Goal: Use online tool/utility: Utilize a website feature to perform a specific function

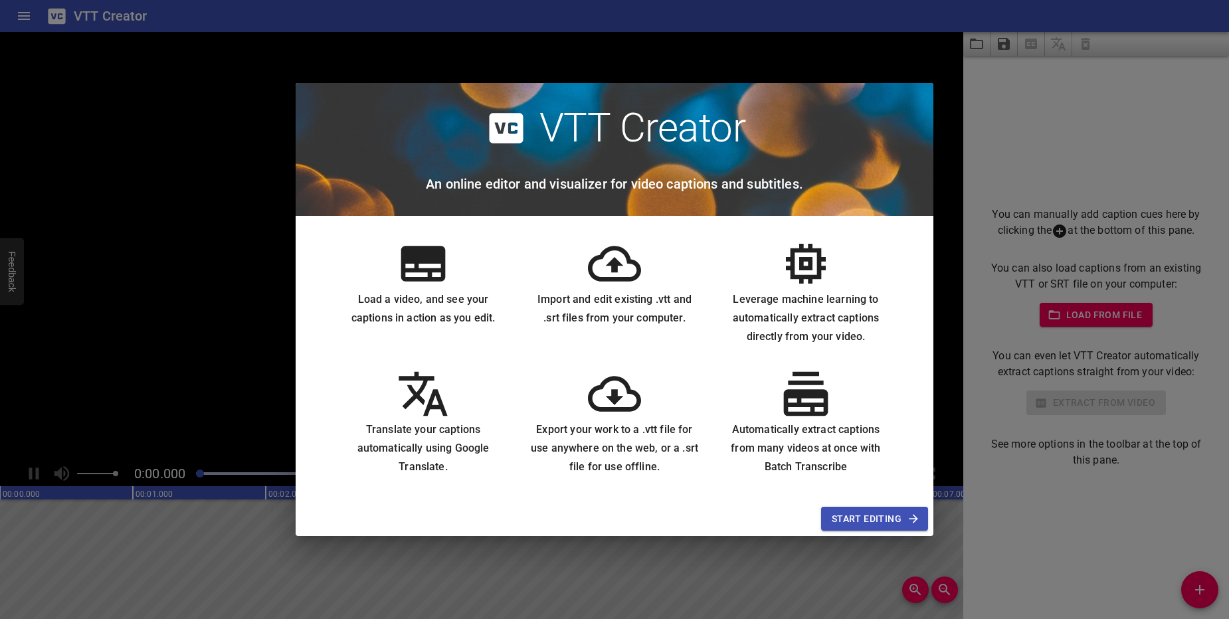
click at [896, 519] on span "Start Editing" at bounding box center [875, 519] width 86 height 17
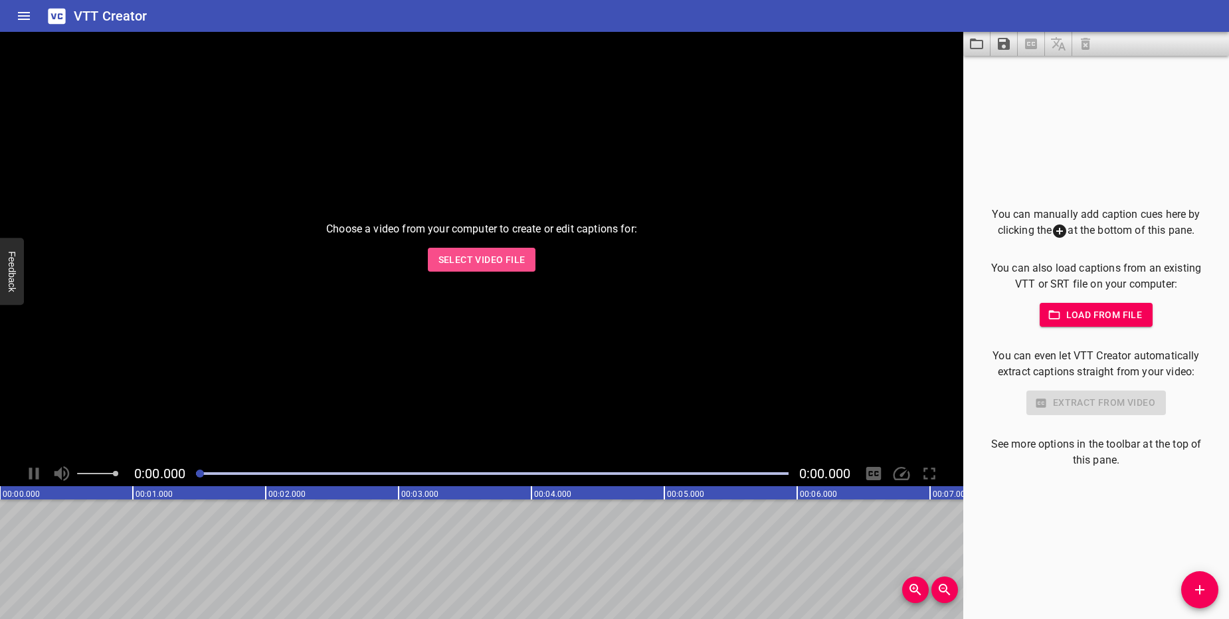
click at [468, 254] on span "Select Video File" at bounding box center [481, 260] width 87 height 17
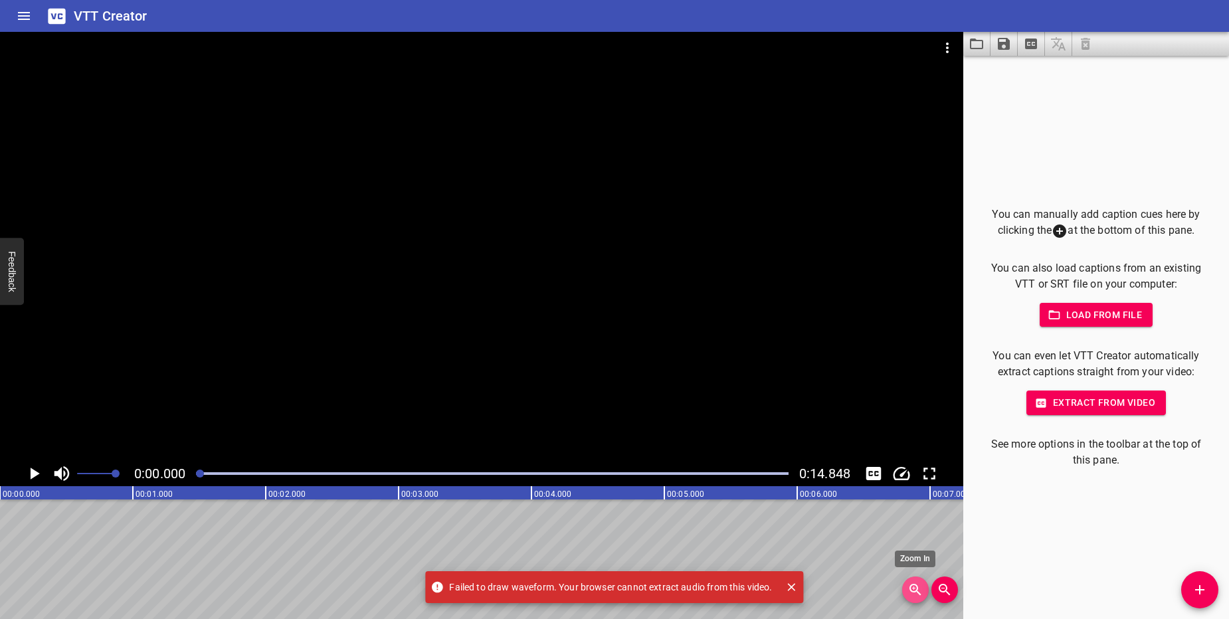
click at [921, 590] on icon "Zoom In" at bounding box center [915, 590] width 16 height 16
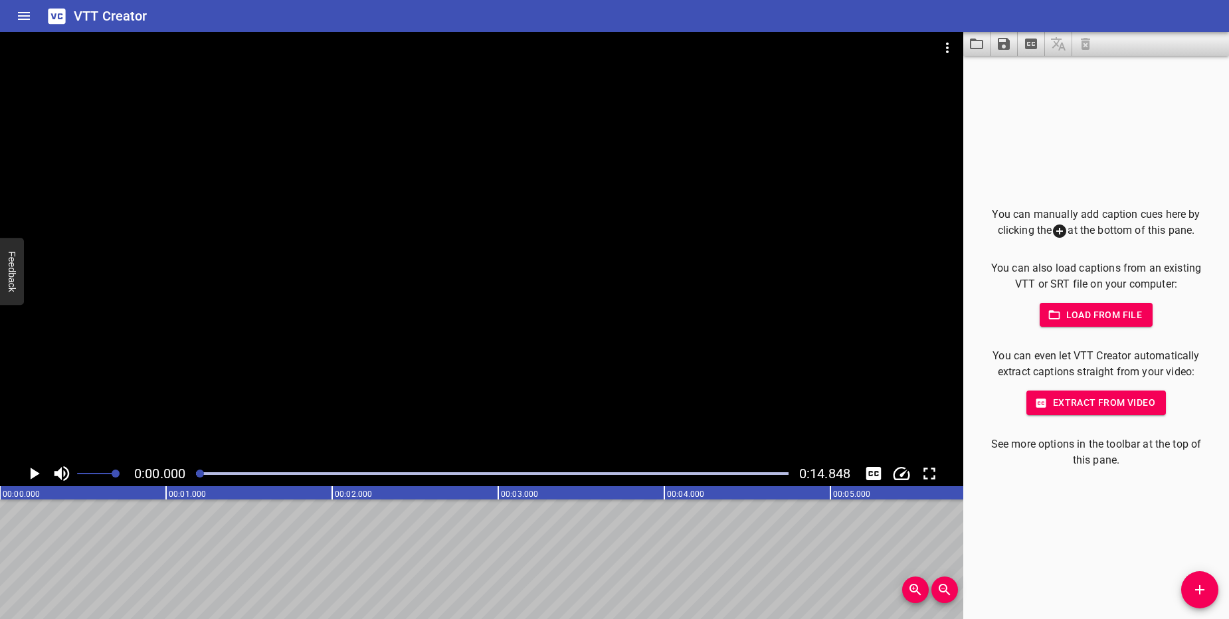
click at [435, 296] on div at bounding box center [481, 246] width 963 height 429
click at [27, 467] on icon "Play/Pause" at bounding box center [34, 474] width 20 height 20
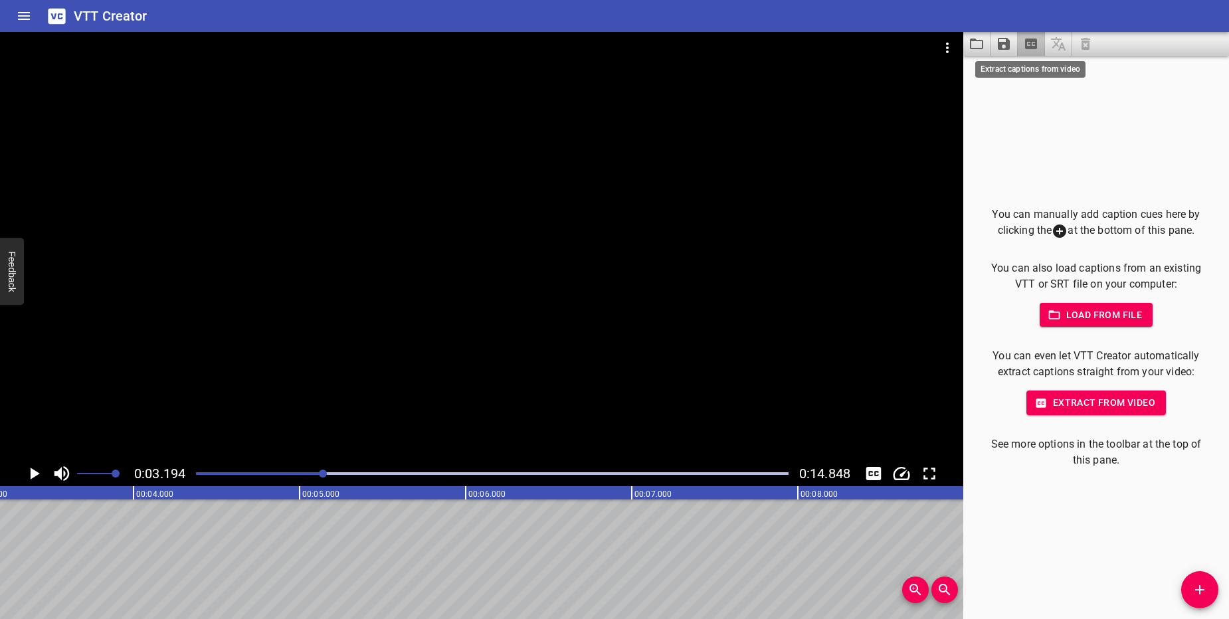
click at [1031, 46] on icon "Extract captions from video" at bounding box center [1031, 44] width 12 height 11
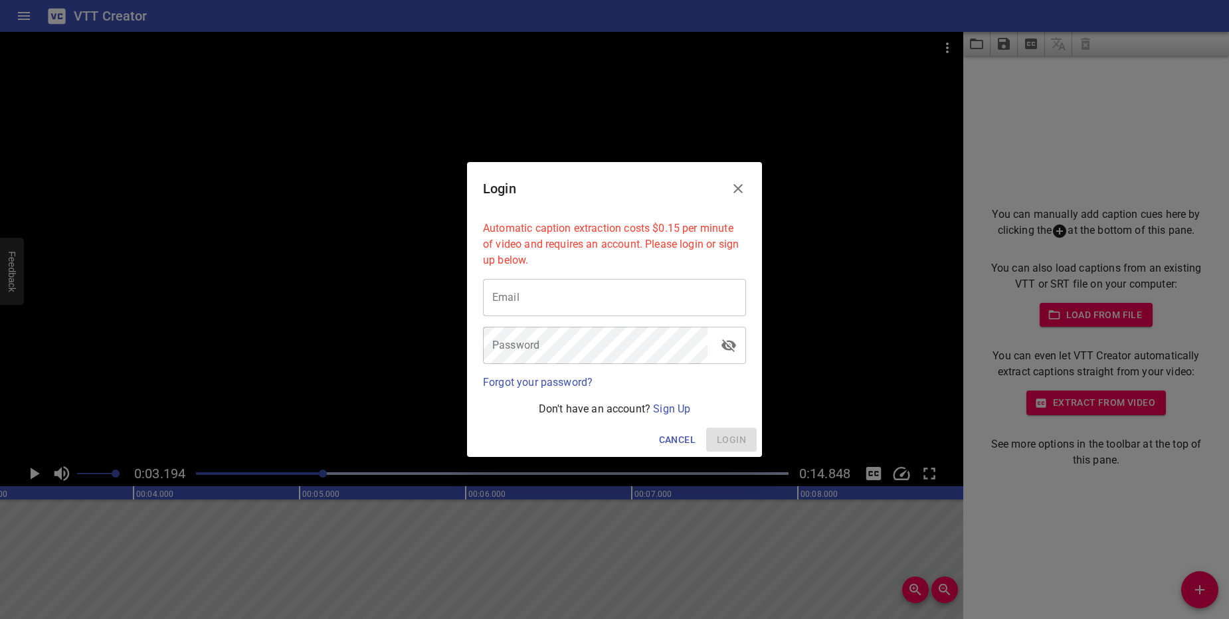
click at [747, 180] on button "Close" at bounding box center [738, 189] width 32 height 32
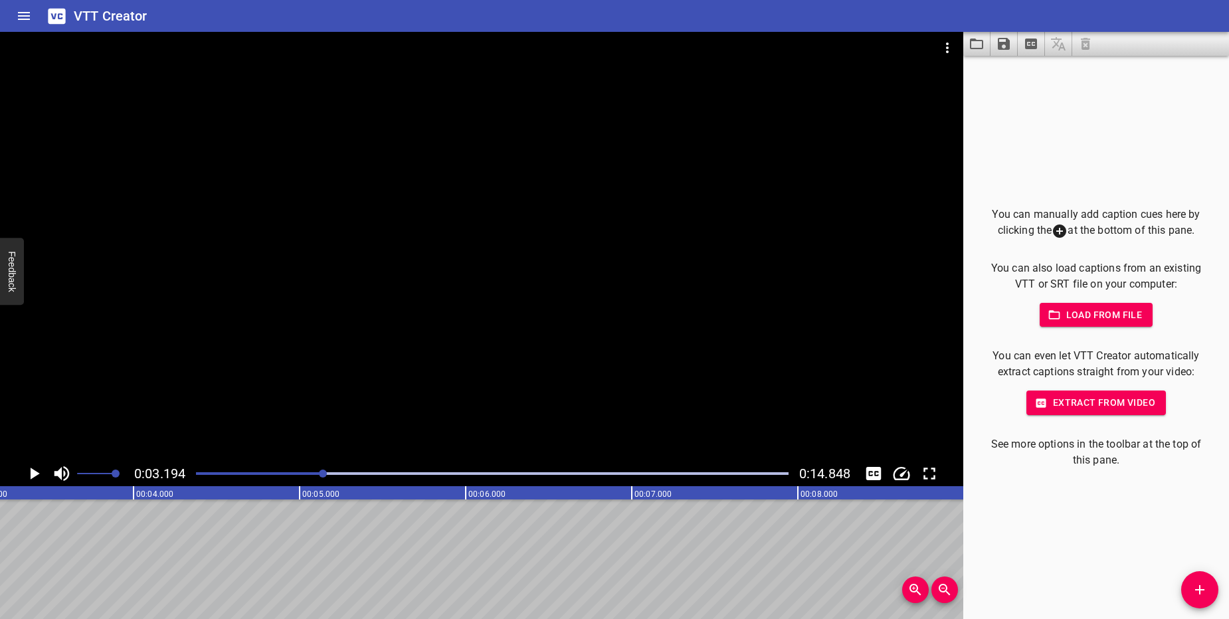
drag, startPoint x: 705, startPoint y: 299, endPoint x: 679, endPoint y: 292, distance: 27.4
click at [705, 299] on div at bounding box center [481, 246] width 963 height 429
click at [854, 207] on div at bounding box center [481, 246] width 963 height 429
click at [23, 18] on icon "Home" at bounding box center [24, 16] width 16 height 16
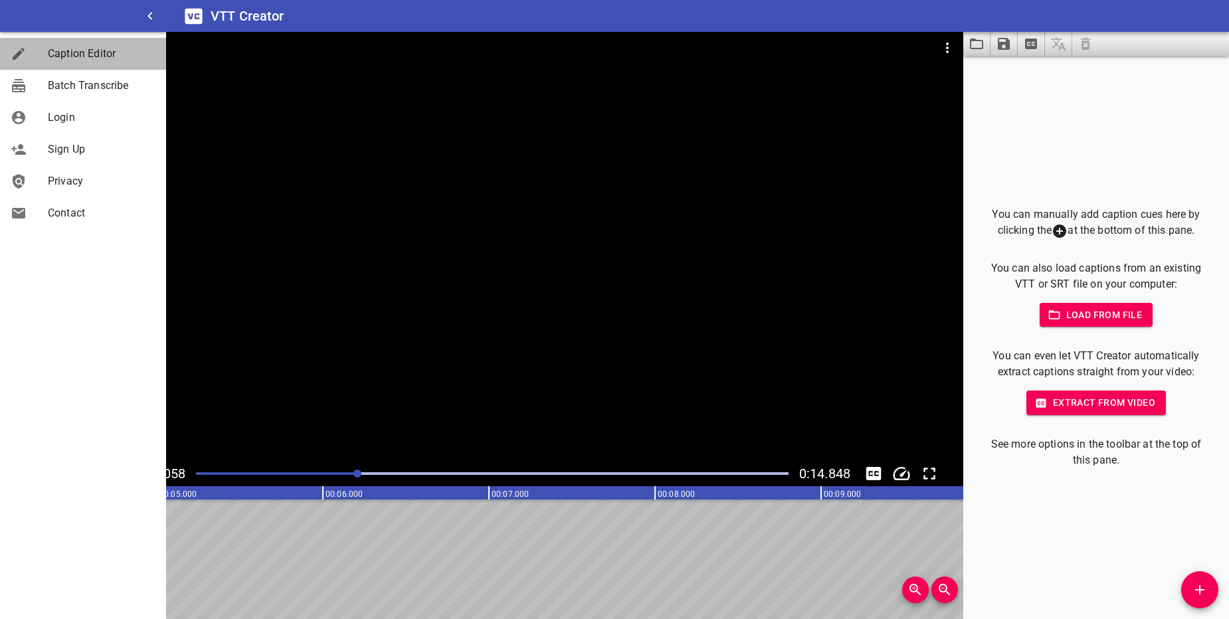
click at [92, 48] on span "Caption Editor" at bounding box center [102, 54] width 108 height 16
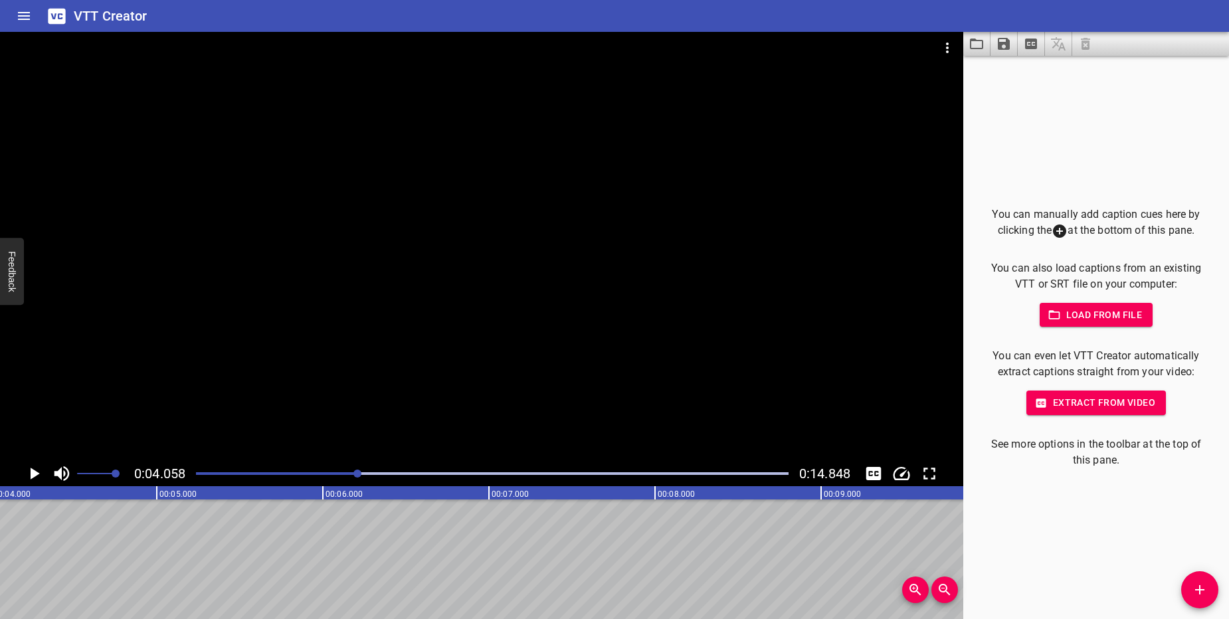
drag, startPoint x: 216, startPoint y: 185, endPoint x: 404, endPoint y: 227, distance: 192.6
click at [383, 209] on div at bounding box center [481, 246] width 963 height 429
click at [935, 581] on button "Zoom Out" at bounding box center [944, 590] width 27 height 27
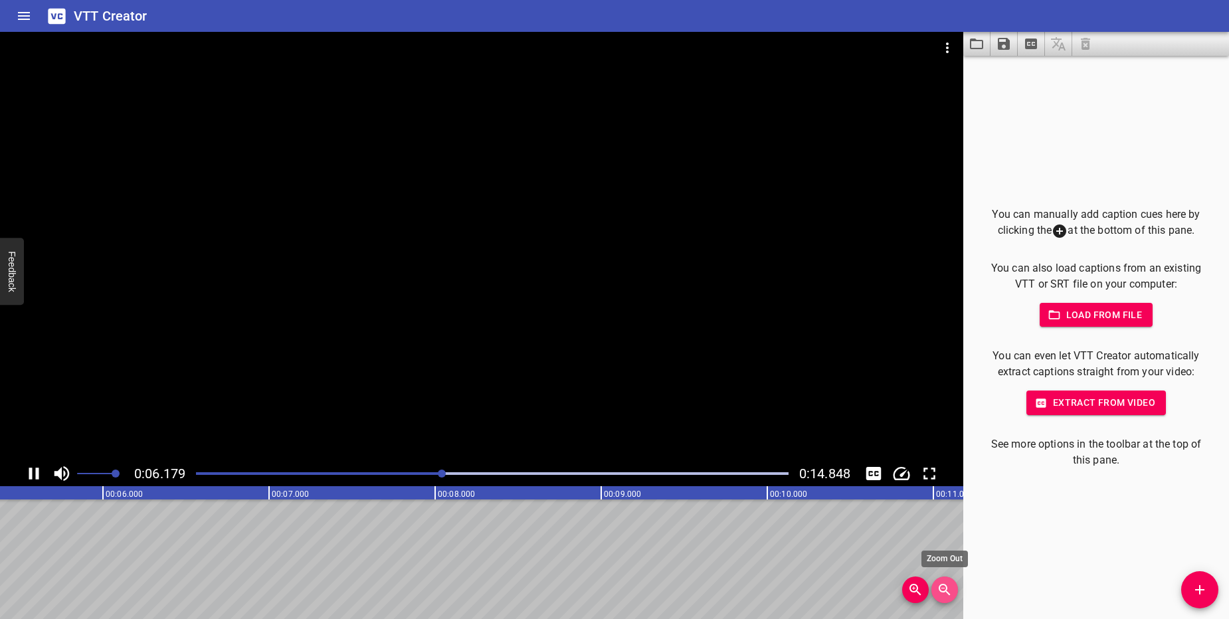
click at [935, 581] on button "Zoom Out" at bounding box center [944, 590] width 27 height 27
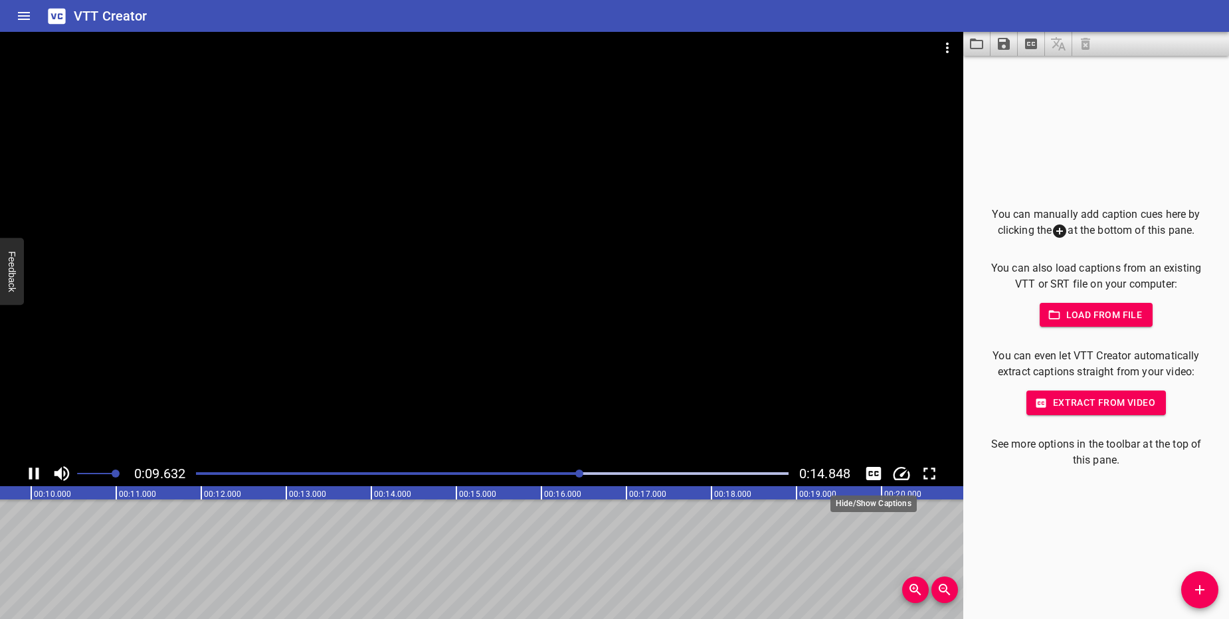
click at [875, 472] on icon "Toggle captions" at bounding box center [873, 474] width 20 height 20
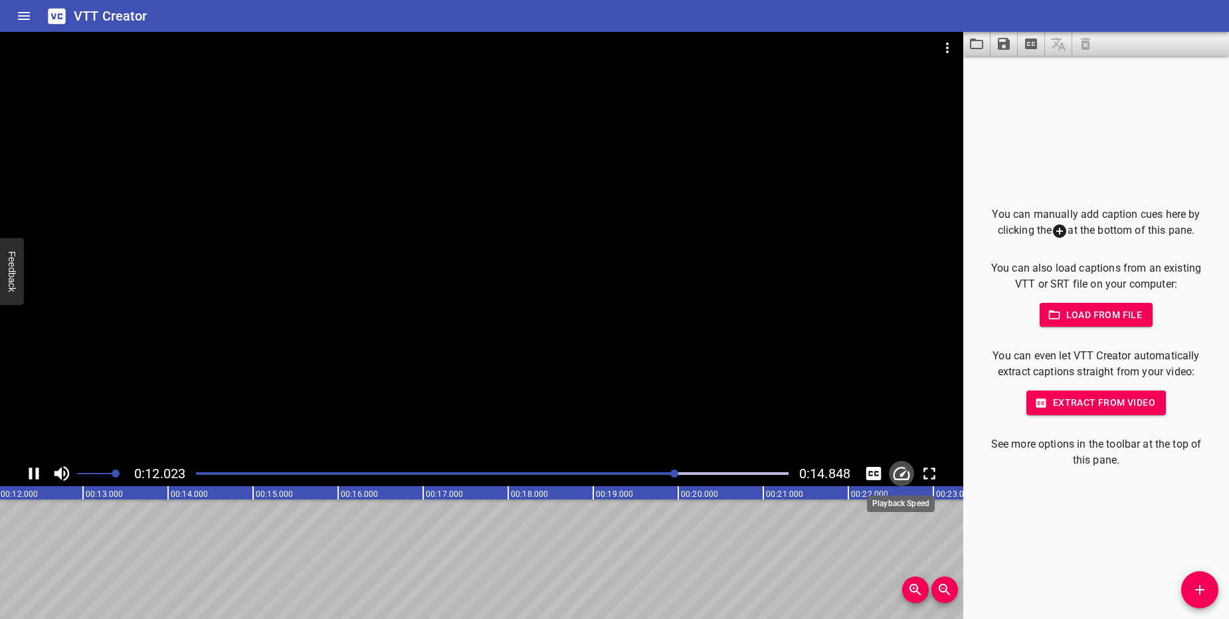
click at [899, 472] on icon "Change Playback Speed" at bounding box center [901, 474] width 20 height 20
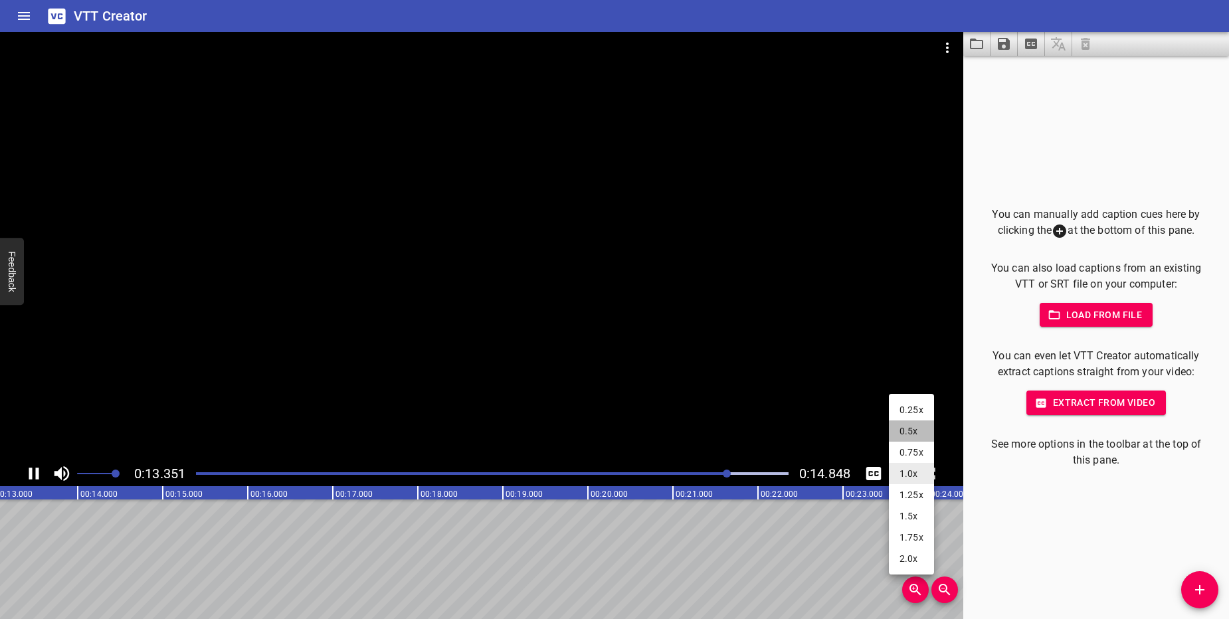
click at [909, 427] on li "0.5x" at bounding box center [911, 430] width 45 height 21
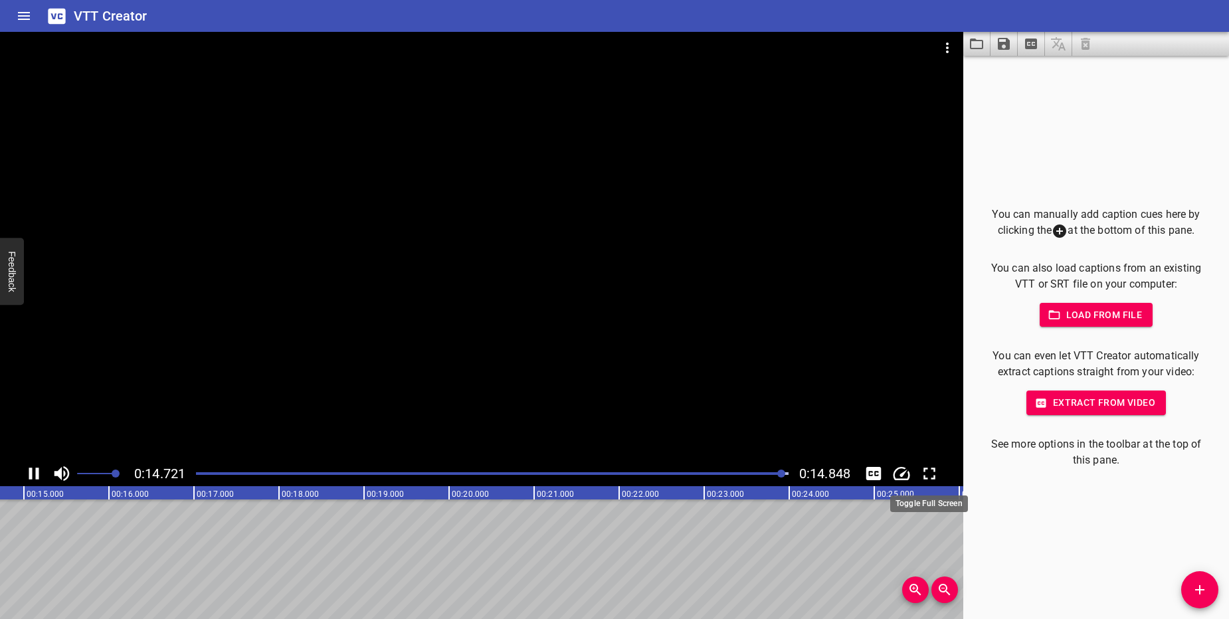
scroll to position [0, 1263]
click at [1205, 595] on icon "Add Cue" at bounding box center [1200, 590] width 16 height 16
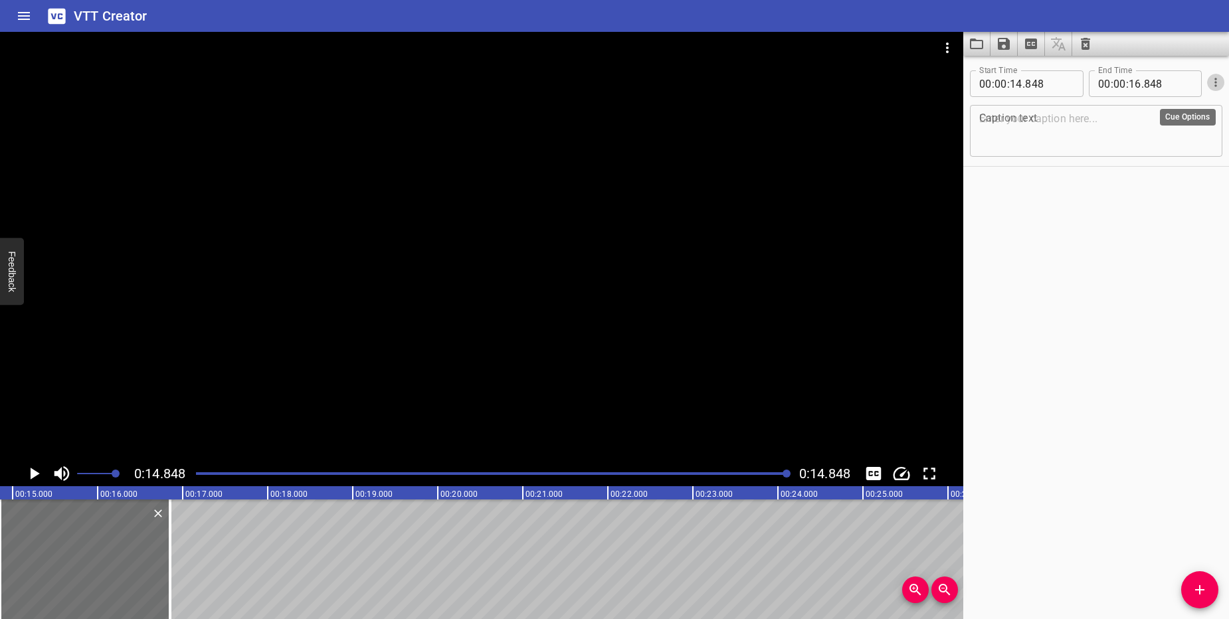
click at [1209, 77] on icon "Cue Options" at bounding box center [1215, 82] width 13 height 13
click at [1039, 233] on div at bounding box center [614, 309] width 1229 height 619
click at [944, 49] on icon "Video Options" at bounding box center [947, 48] width 16 height 16
click at [1058, 195] on div at bounding box center [614, 309] width 1229 height 619
